Goal: Task Accomplishment & Management: Complete application form

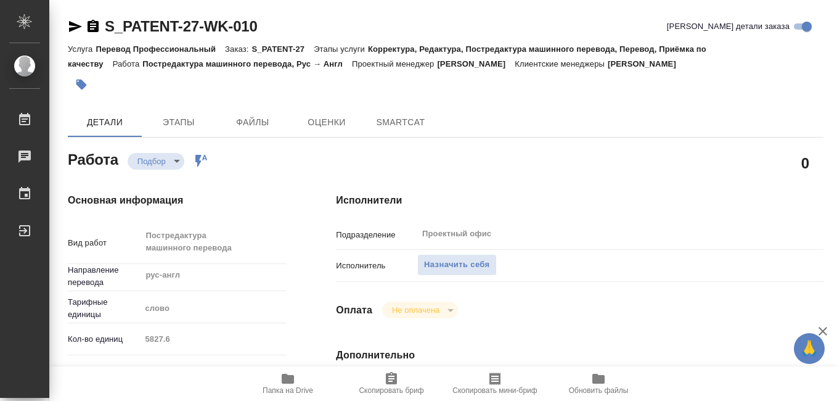
type textarea "x"
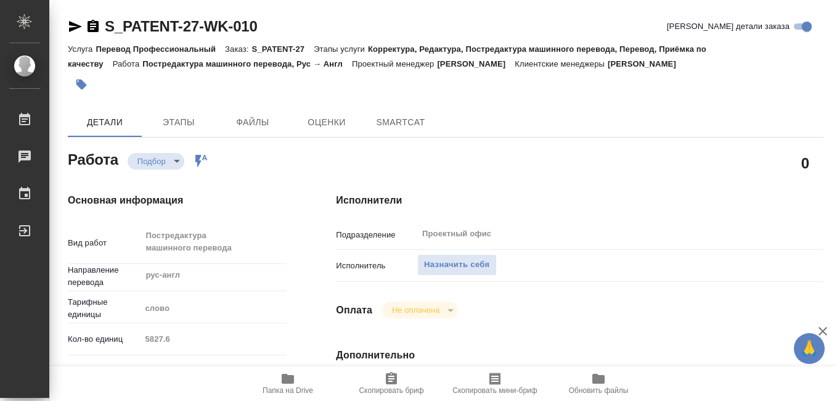
type textarea "x"
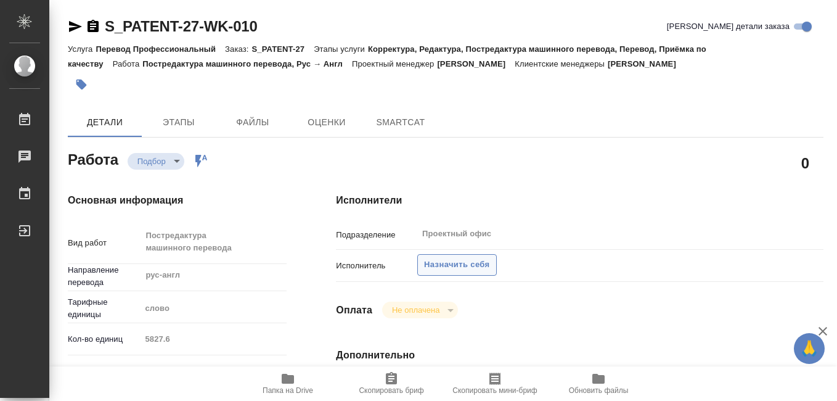
type textarea "x"
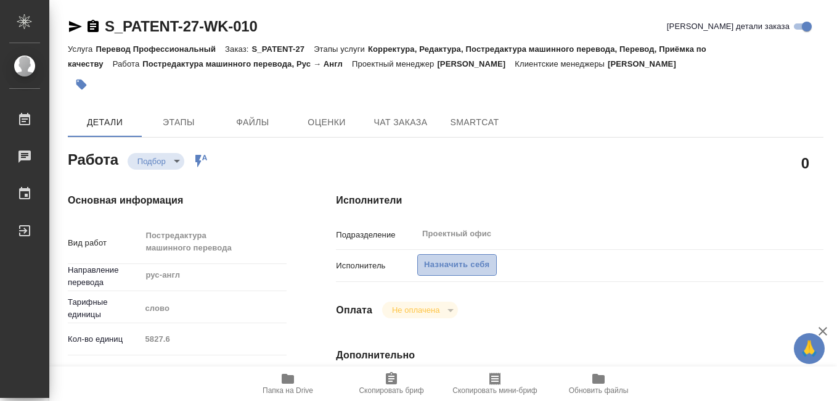
click at [440, 263] on span "Назначить себя" at bounding box center [456, 265] width 65 height 14
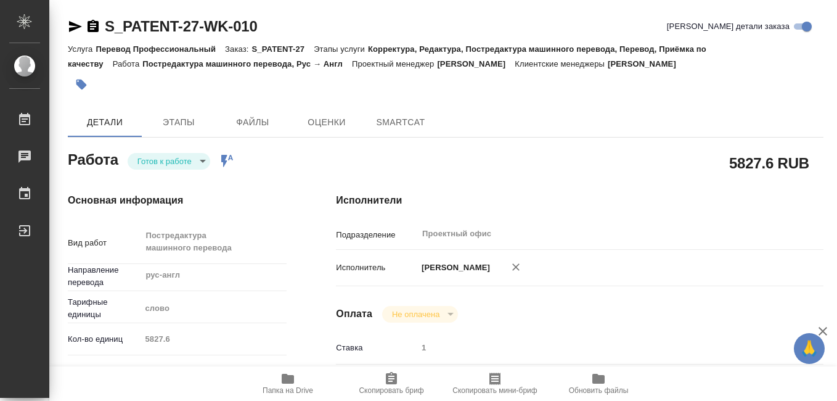
type textarea "x"
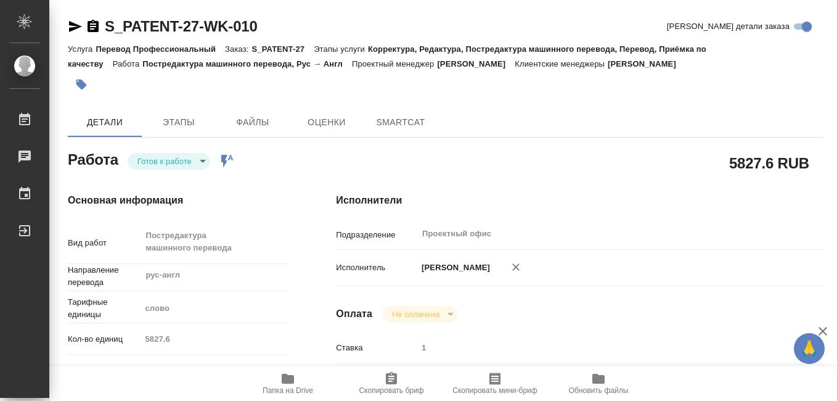
type textarea "x"
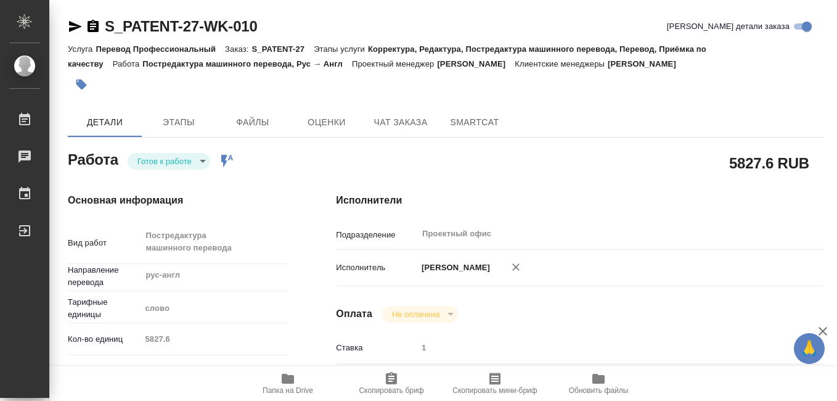
type textarea "x"
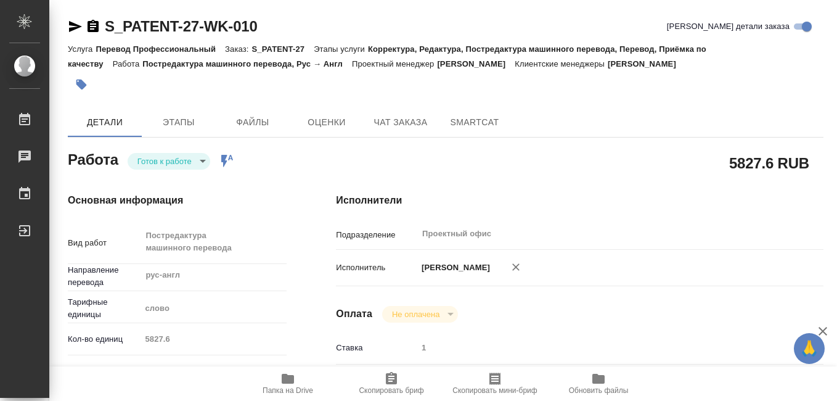
type textarea "x"
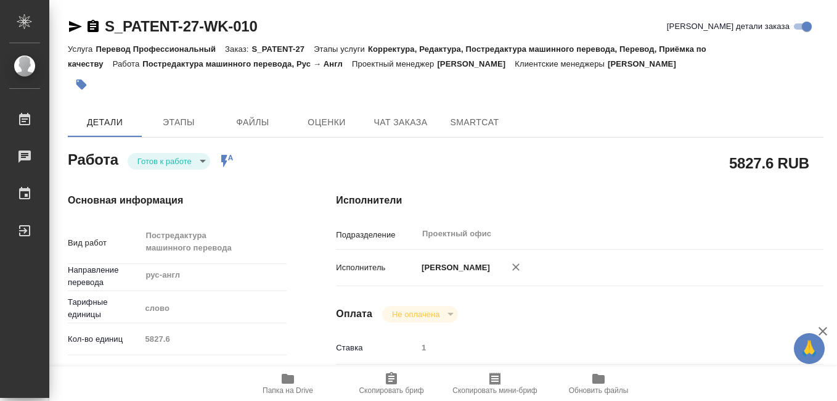
type textarea "x"
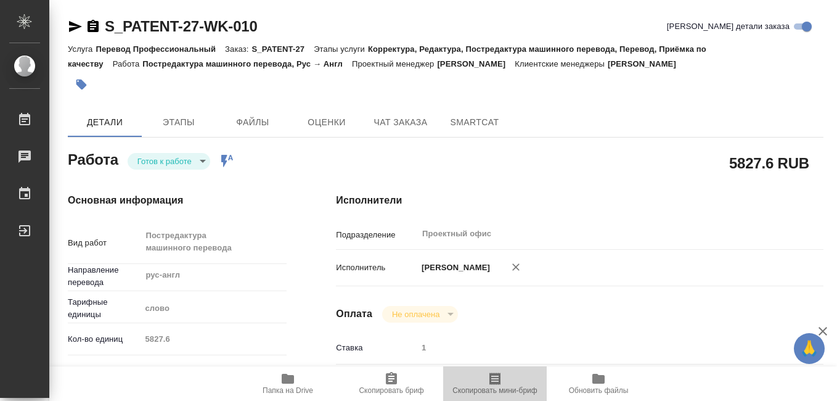
click at [495, 382] on icon "button" at bounding box center [495, 378] width 11 height 12
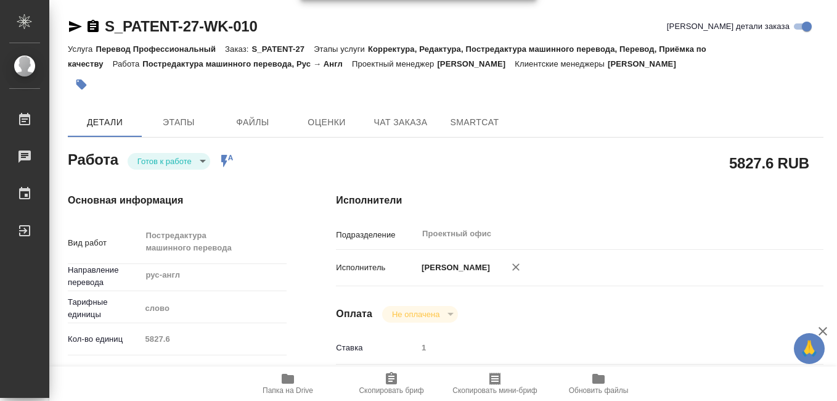
click at [290, 380] on icon "button" at bounding box center [288, 379] width 12 height 10
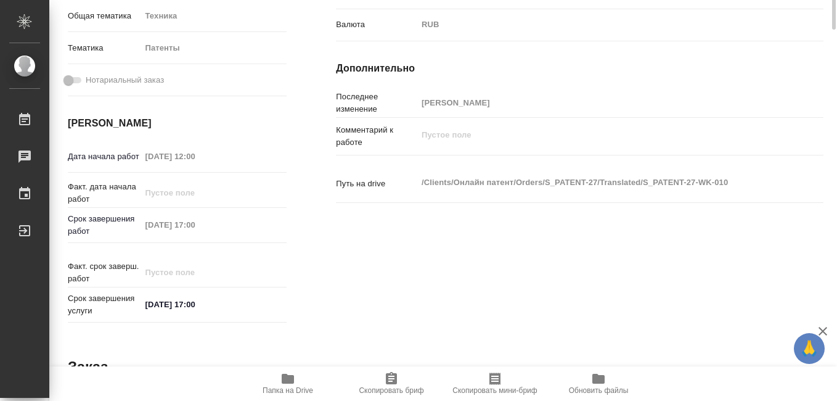
scroll to position [109, 0]
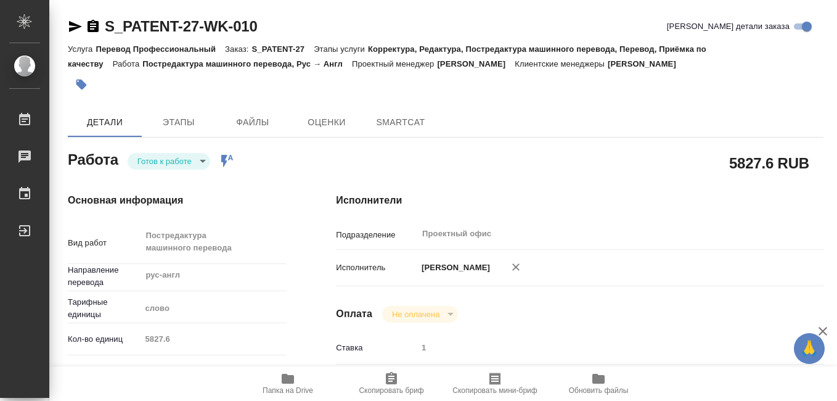
type textarea "x"
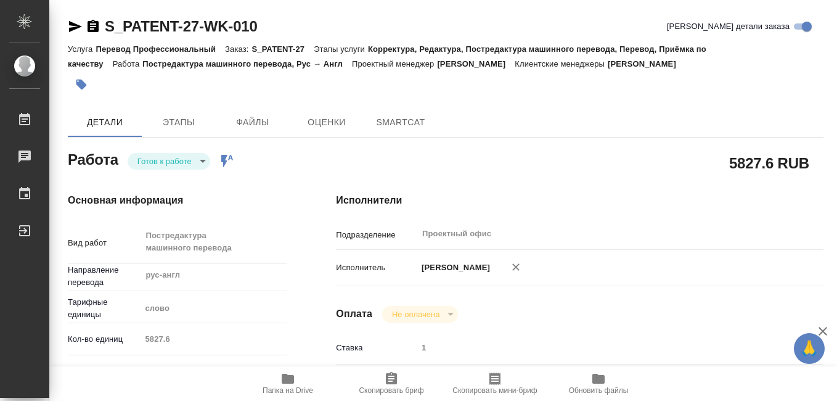
type textarea "x"
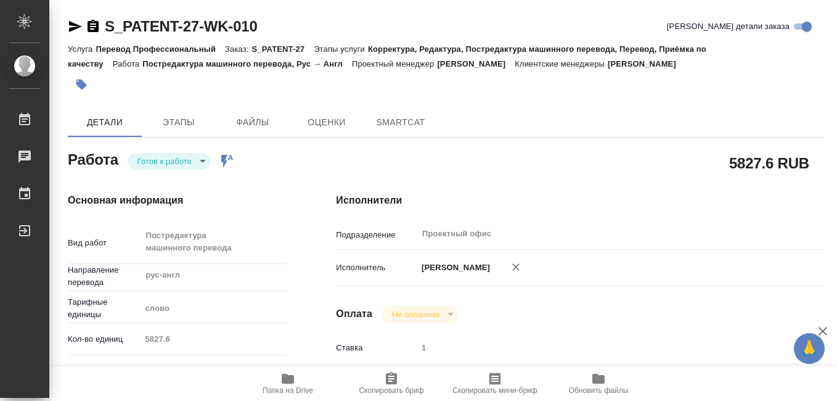
type textarea "x"
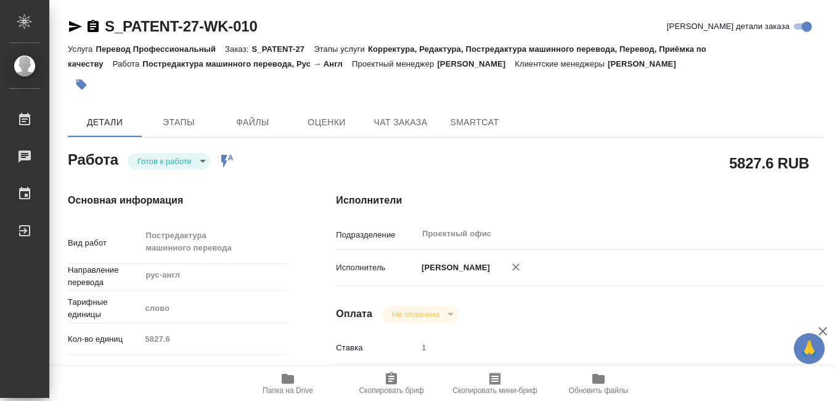
type textarea "x"
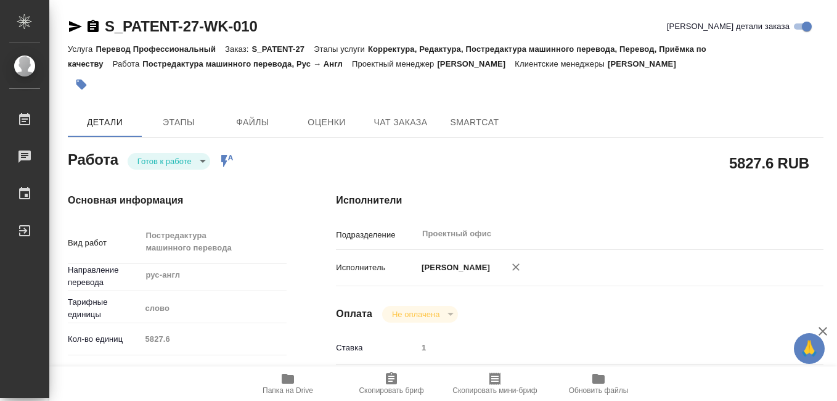
type textarea "x"
